Goal: Information Seeking & Learning: Learn about a topic

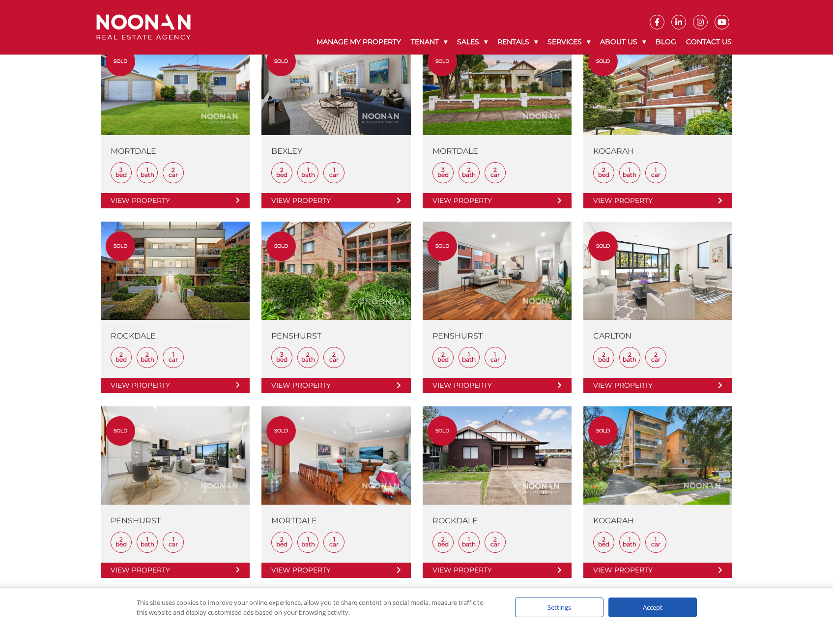
scroll to position [958, 0]
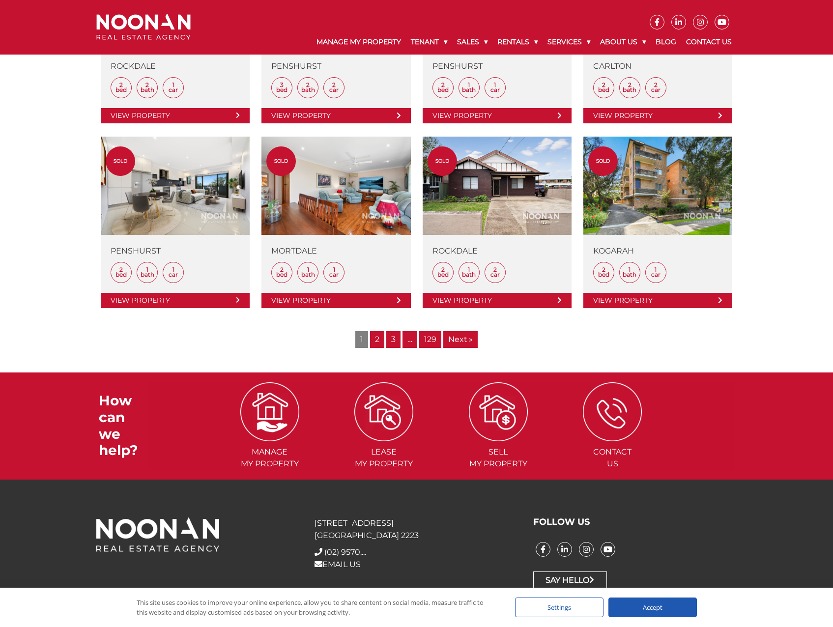
click at [373, 338] on link "2" at bounding box center [377, 339] width 14 height 17
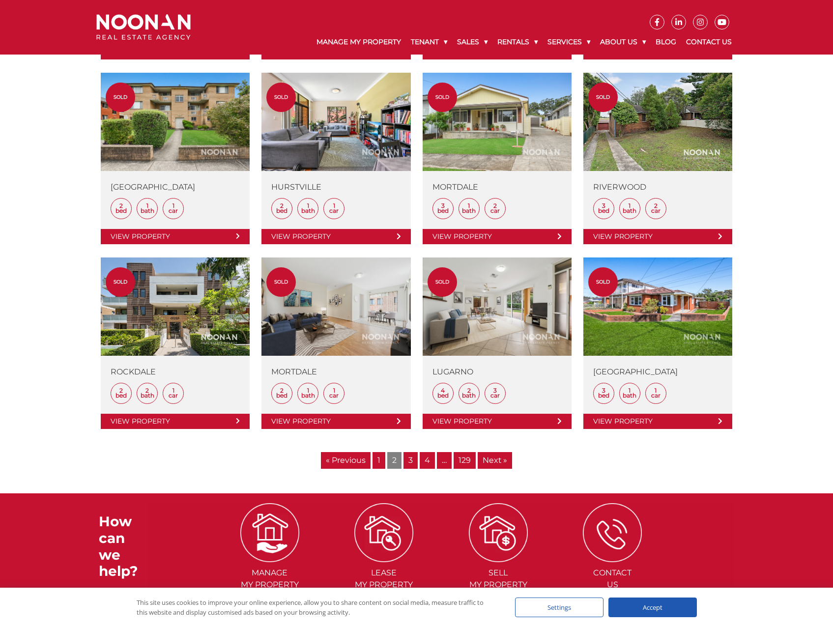
scroll to position [934, 0]
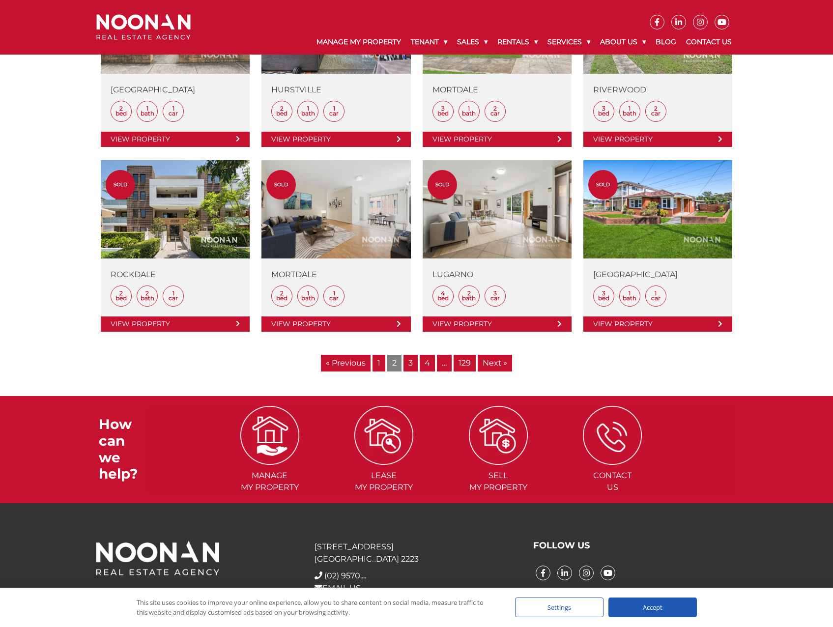
click at [410, 368] on link "3" at bounding box center [411, 363] width 14 height 17
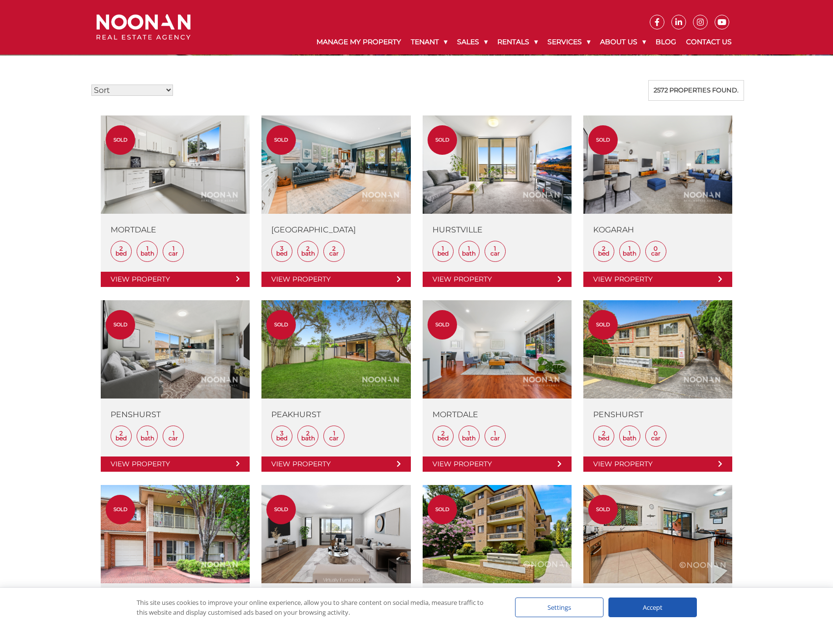
scroll to position [246, 0]
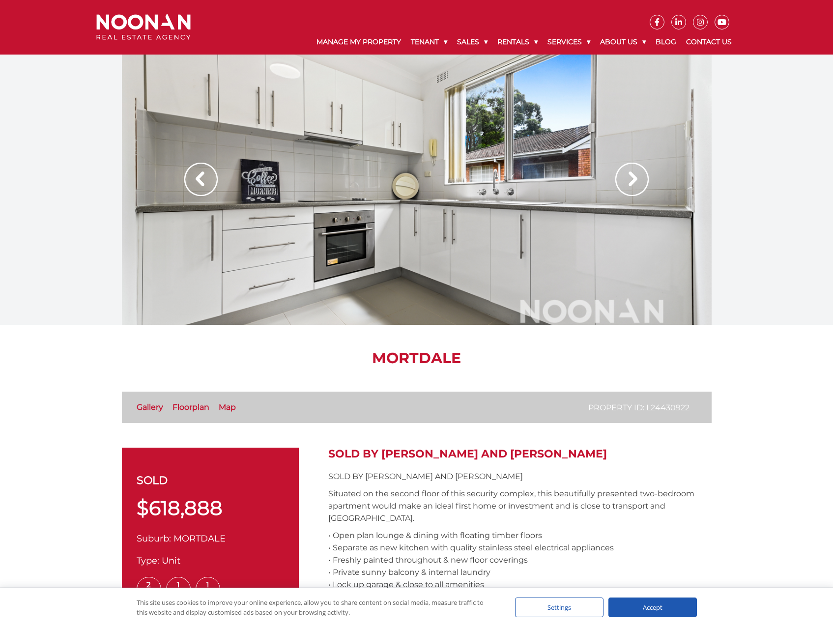
click at [199, 407] on link "Floorplan" at bounding box center [191, 407] width 37 height 9
click at [629, 183] on img at bounding box center [632, 179] width 33 height 33
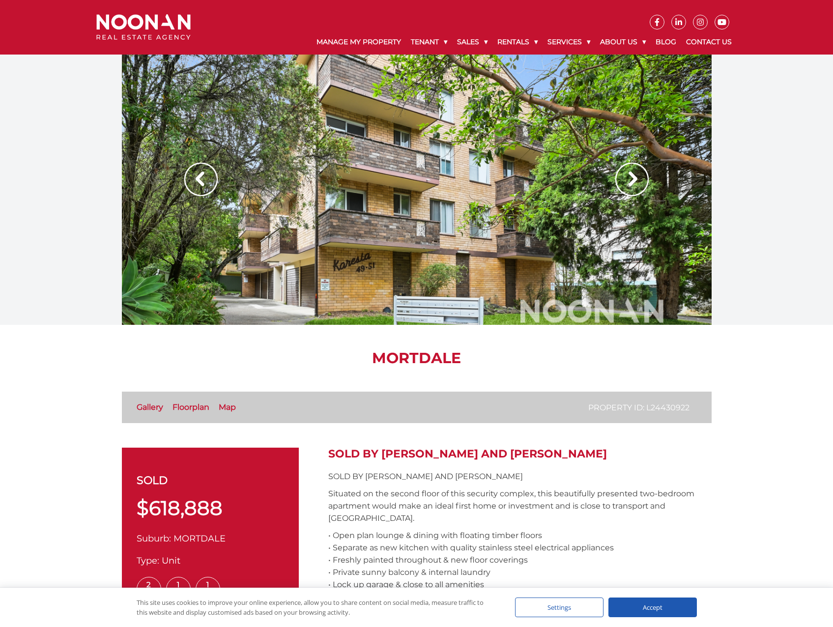
click at [639, 184] on img at bounding box center [632, 179] width 33 height 33
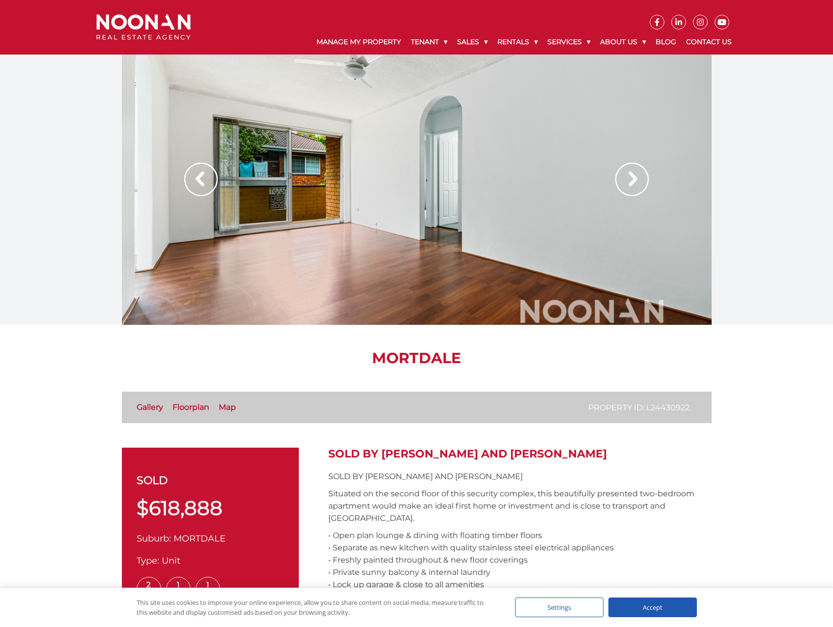
click at [639, 184] on img at bounding box center [632, 179] width 33 height 33
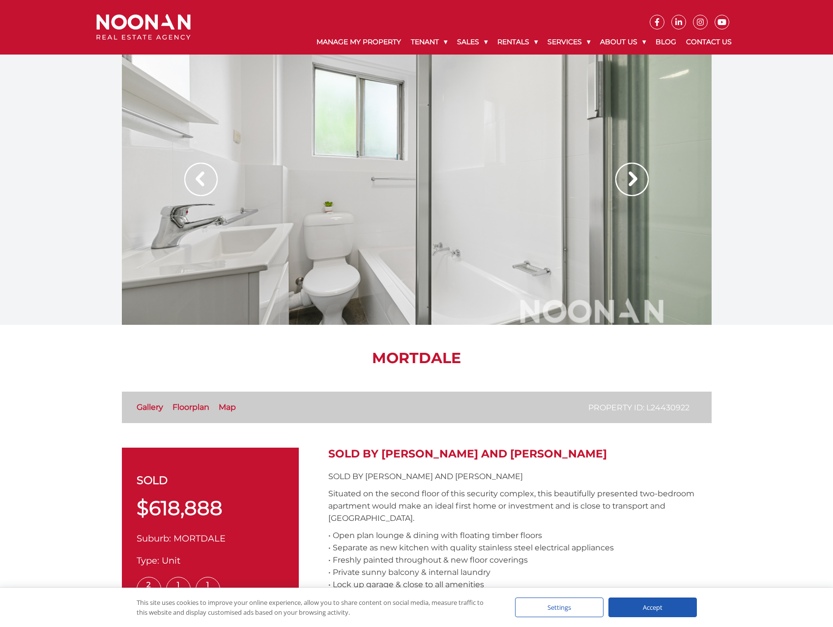
click at [639, 184] on img at bounding box center [632, 179] width 33 height 33
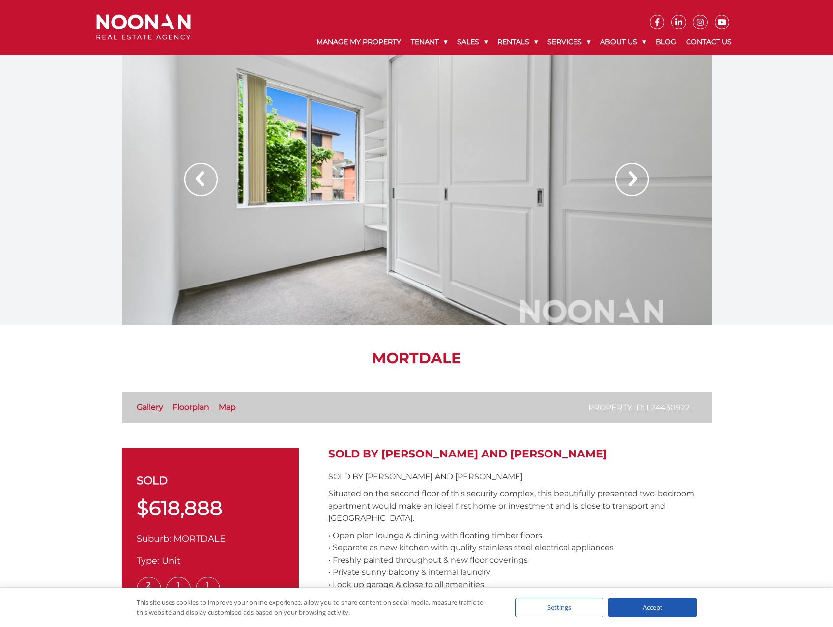
click at [639, 184] on img at bounding box center [632, 179] width 33 height 33
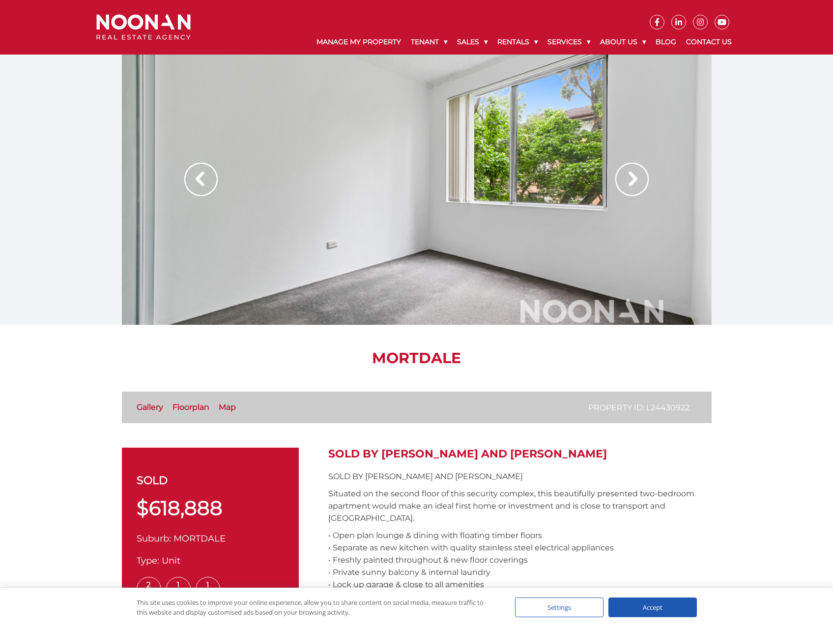
click at [639, 184] on img at bounding box center [632, 179] width 33 height 33
